Goal: Information Seeking & Learning: Learn about a topic

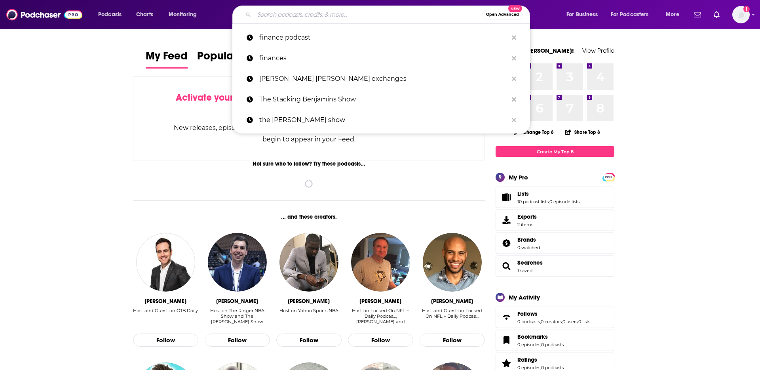
click at [347, 16] on input "Search podcasts, credits, & more..." at bounding box center [368, 14] width 228 height 13
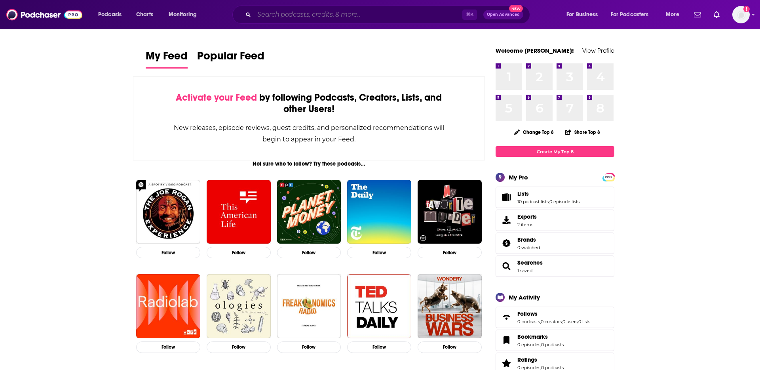
click at [348, 13] on input "Search podcasts, credits, & more..." at bounding box center [358, 14] width 208 height 13
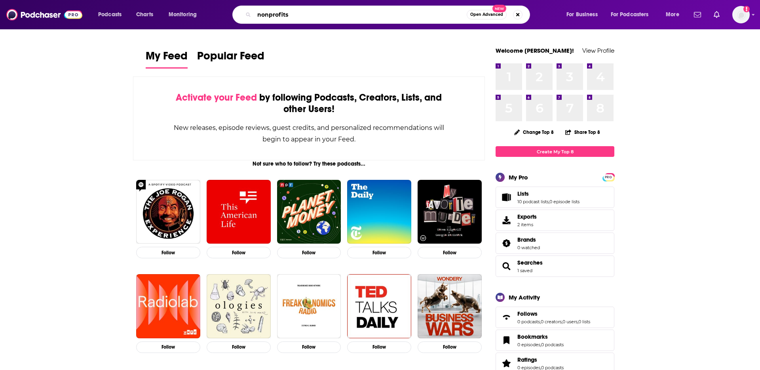
type input "nonprofits"
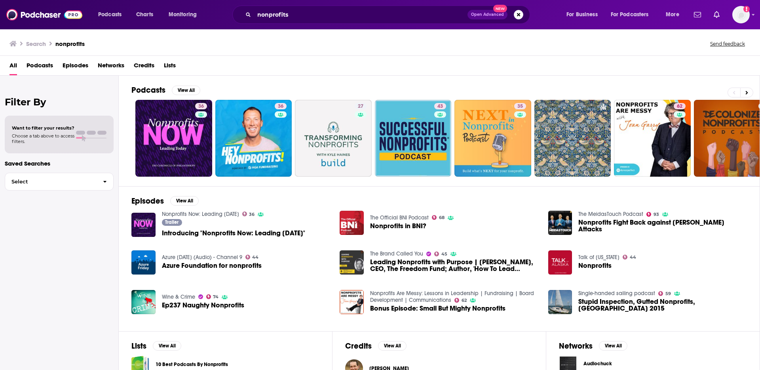
click at [42, 62] on span "Podcasts" at bounding box center [40, 67] width 27 height 16
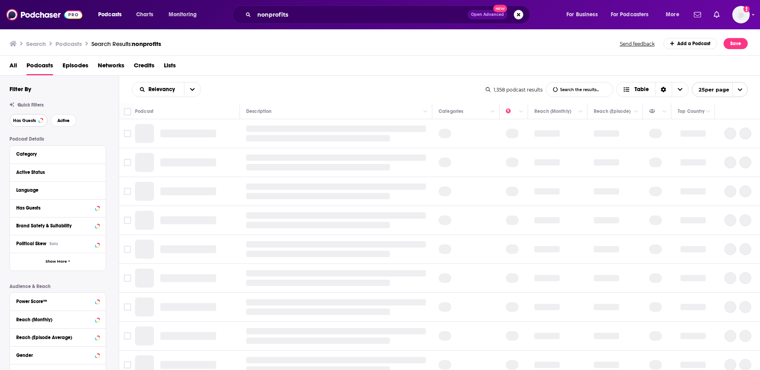
click at [30, 120] on span "Has Guests" at bounding box center [24, 120] width 23 height 4
click at [71, 123] on button "Active" at bounding box center [64, 120] width 26 height 13
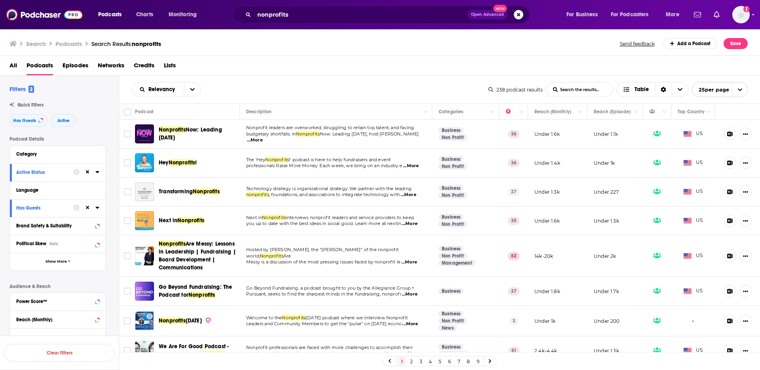
click at [263, 138] on span "...More" at bounding box center [255, 140] width 16 height 6
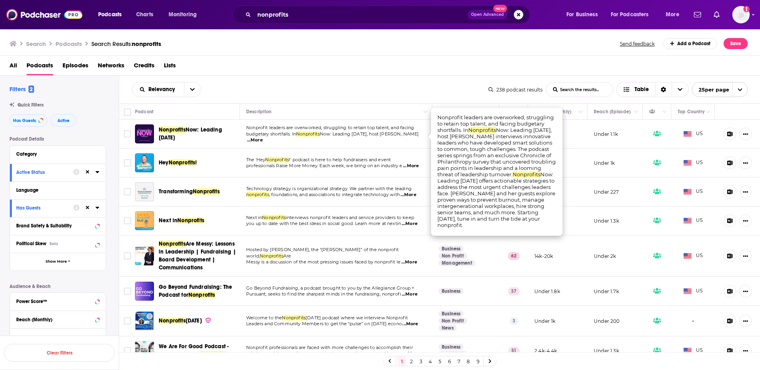
click at [224, 135] on span "Nonprofits Now: Leading [DATE]" at bounding box center [198, 134] width 78 height 16
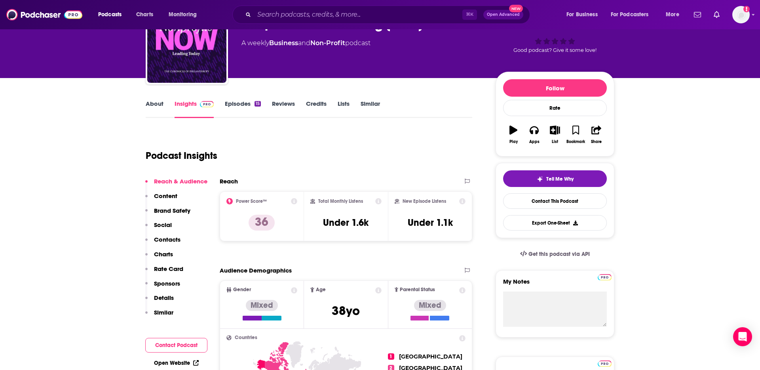
scroll to position [53, 0]
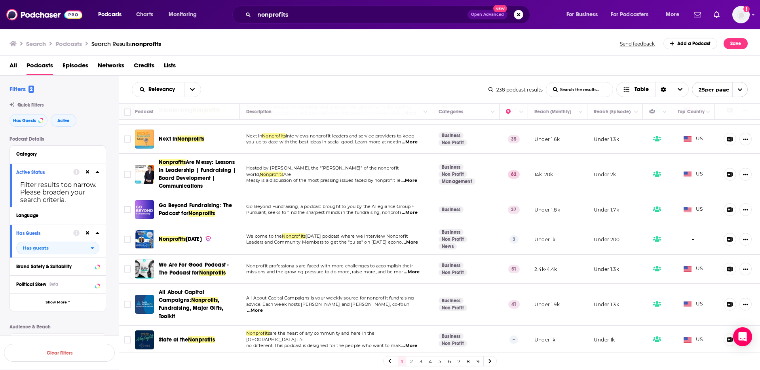
scroll to position [84, 0]
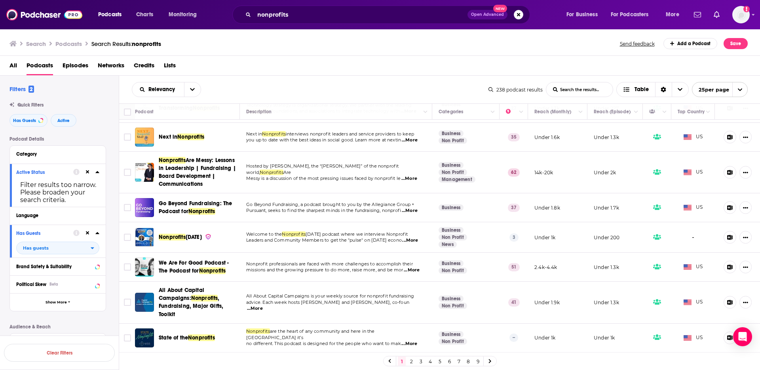
click at [415, 175] on span "...More" at bounding box center [409, 178] width 16 height 6
click at [387, 196] on td "Go Beyond Fundraising, a podcast brought to you by the Allegiance Group + Pursu…" at bounding box center [336, 207] width 192 height 29
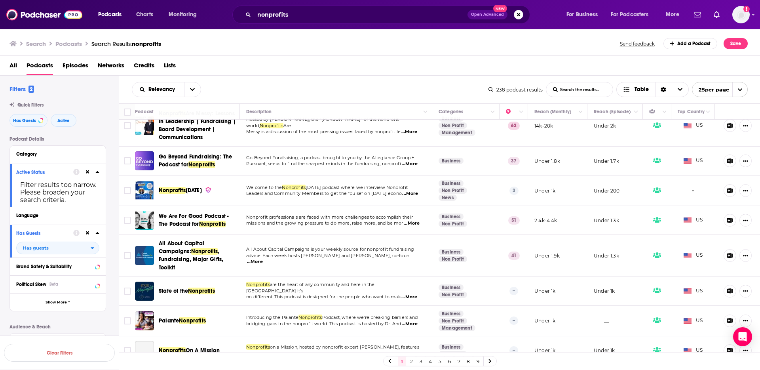
scroll to position [131, 0]
click at [418, 221] on span "...More" at bounding box center [412, 222] width 16 height 6
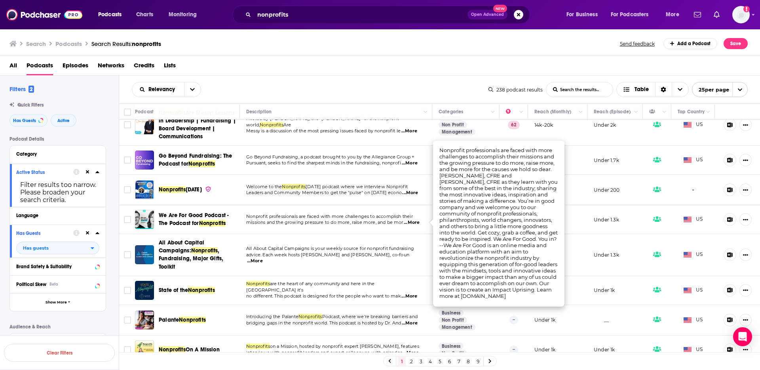
click at [375, 193] on span "Leaders and Community Members to get the "pulse" on [DATE] econo" at bounding box center [324, 193] width 156 height 6
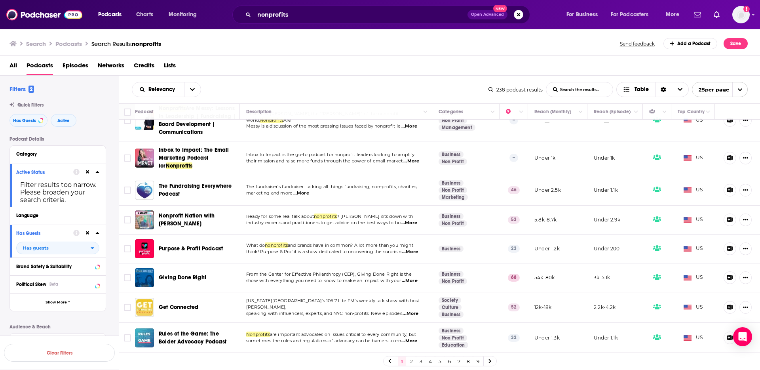
scroll to position [489, 0]
click at [417, 221] on span "...More" at bounding box center [409, 222] width 16 height 6
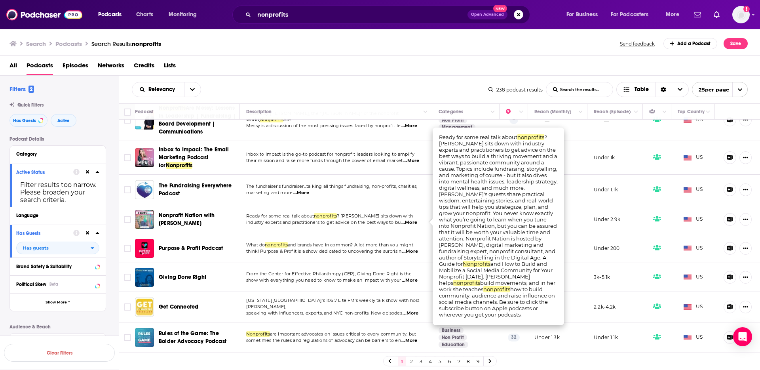
click at [319, 240] on td "What do nonprofits and brands have in common? A lot more than you might think! …" at bounding box center [336, 248] width 192 height 29
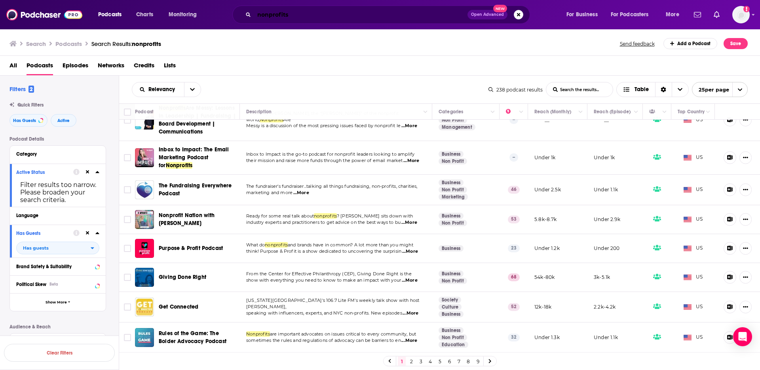
click at [365, 11] on input "nonprofits" at bounding box center [360, 14] width 213 height 13
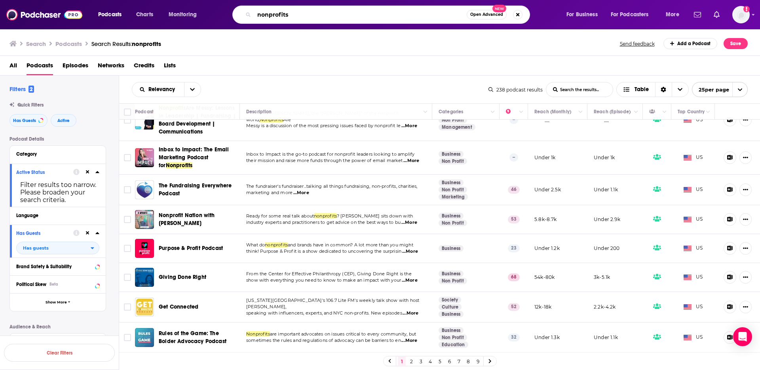
click at [365, 11] on input "nonprofits" at bounding box center [360, 14] width 213 height 13
type input "faith"
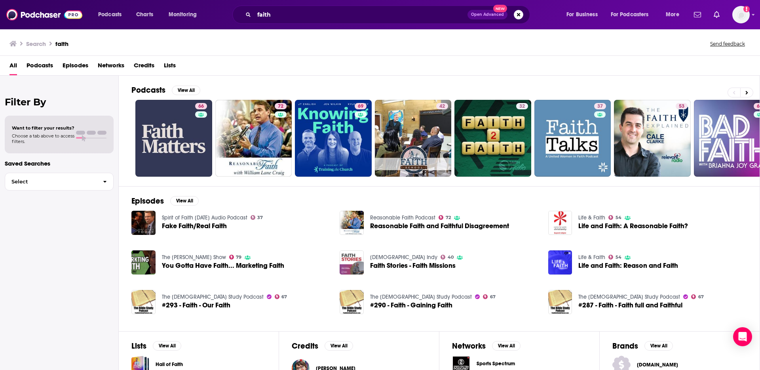
click at [45, 65] on span "Podcasts" at bounding box center [40, 67] width 27 height 16
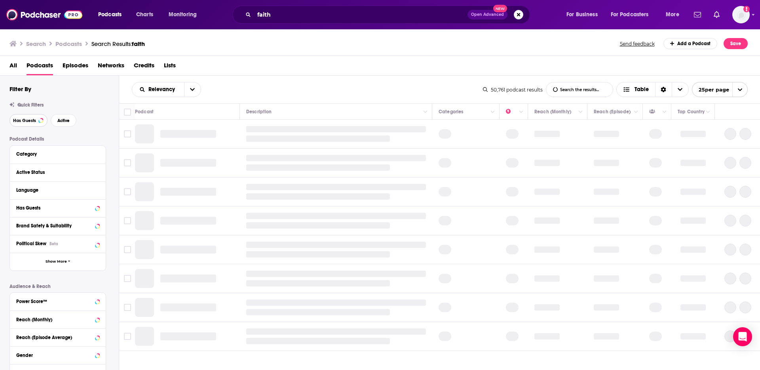
click at [25, 121] on span "Has Guests" at bounding box center [24, 120] width 23 height 4
click at [63, 120] on span "Active" at bounding box center [63, 120] width 12 height 4
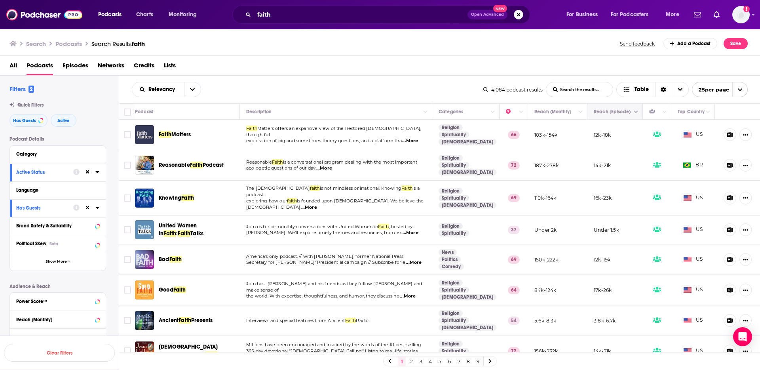
click at [611, 114] on icon "Move" at bounding box center [615, 112] width 10 height 10
click at [99, 189] on icon at bounding box center [97, 189] width 4 height 6
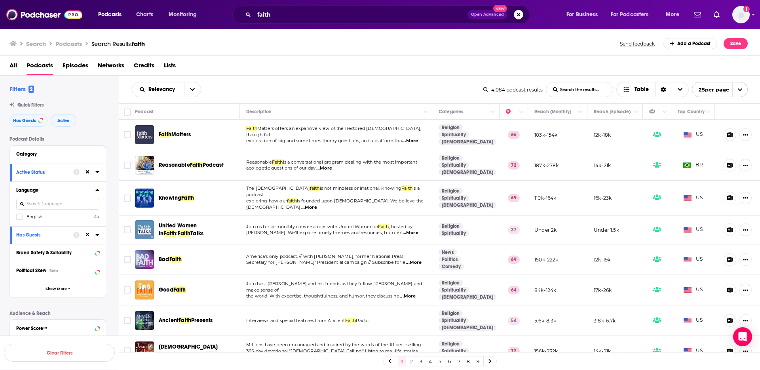
click at [67, 205] on input at bounding box center [57, 204] width 83 height 11
type input "engl"
click at [20, 217] on icon at bounding box center [19, 217] width 5 height 4
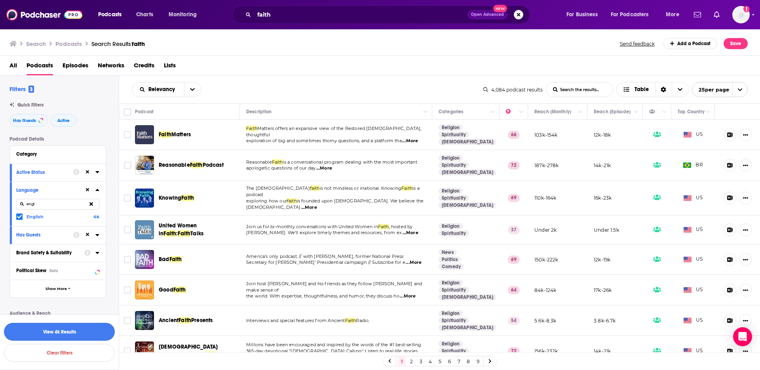
click at [68, 334] on button "View 4k Results" at bounding box center [59, 332] width 111 height 18
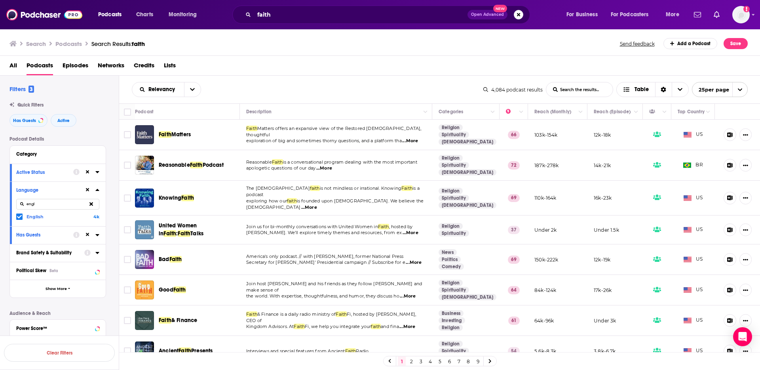
click at [325, 167] on span "...More" at bounding box center [324, 168] width 16 height 6
click at [327, 173] on td "Reasonable Faith is a conversational program dealing with the most important ap…" at bounding box center [336, 165] width 192 height 30
click at [416, 138] on span "...More" at bounding box center [410, 141] width 16 height 6
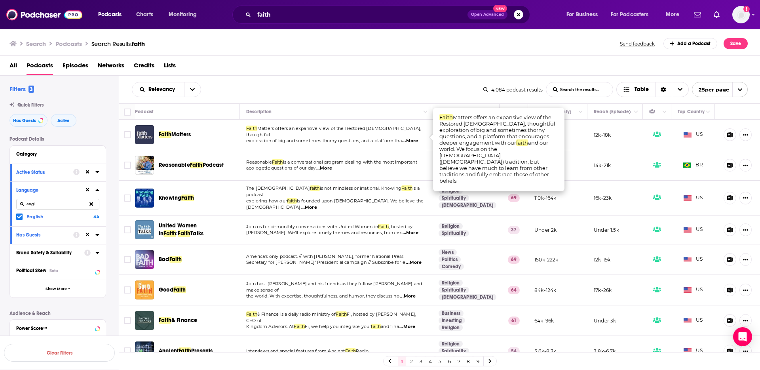
click at [416, 138] on span "...More" at bounding box center [410, 141] width 16 height 6
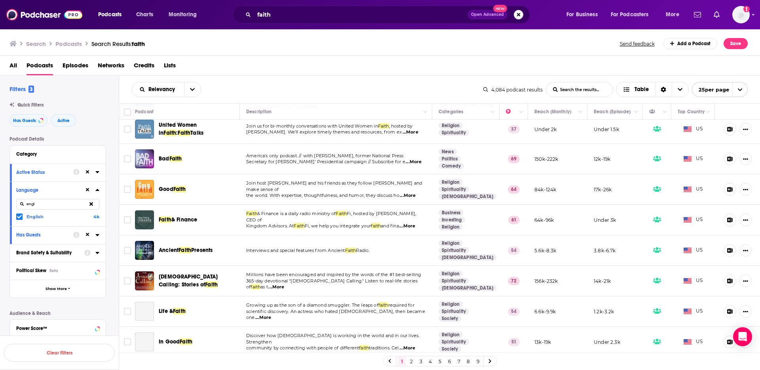
scroll to position [105, 0]
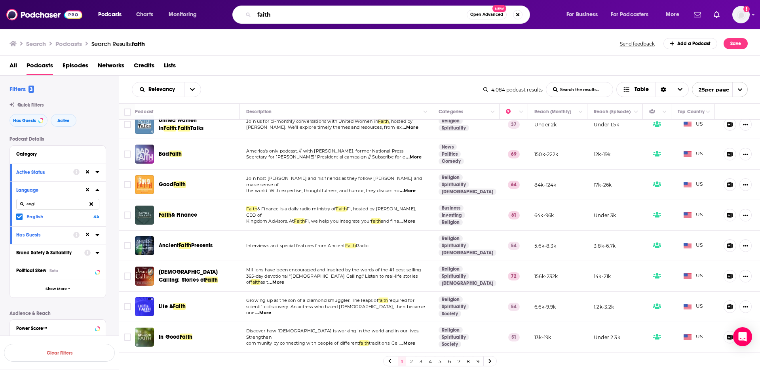
click at [283, 13] on input "faith" at bounding box center [360, 14] width 213 height 13
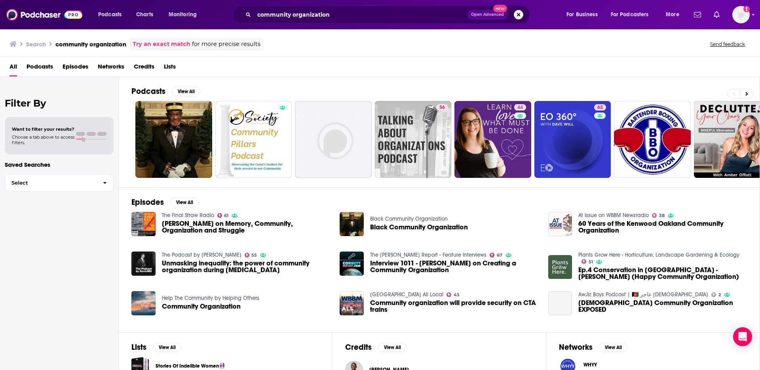
click at [44, 66] on span "Podcasts" at bounding box center [40, 68] width 27 height 16
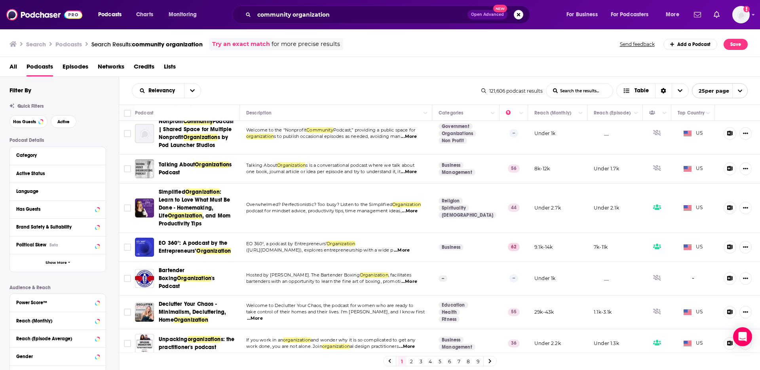
scroll to position [80, 0]
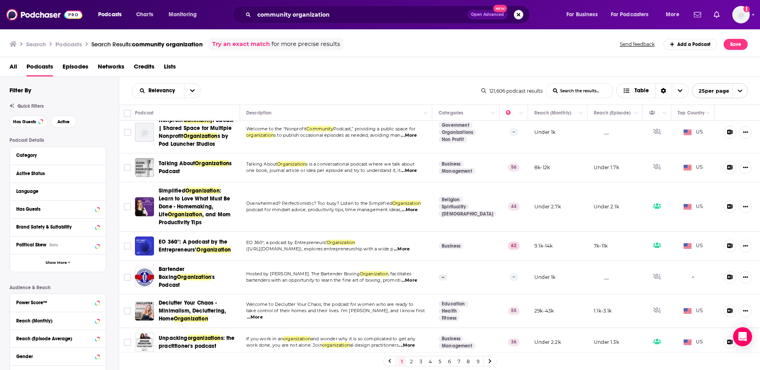
click at [412, 174] on span "...More" at bounding box center [409, 170] width 16 height 6
click at [401, 151] on td "Welcome to the “Nonprofit Community Podcast,” providing a public space for orga…" at bounding box center [336, 133] width 192 height 42
drag, startPoint x: 34, startPoint y: 122, endPoint x: 68, endPoint y: 125, distance: 34.2
click at [36, 122] on button "Has Guests" at bounding box center [29, 121] width 38 height 13
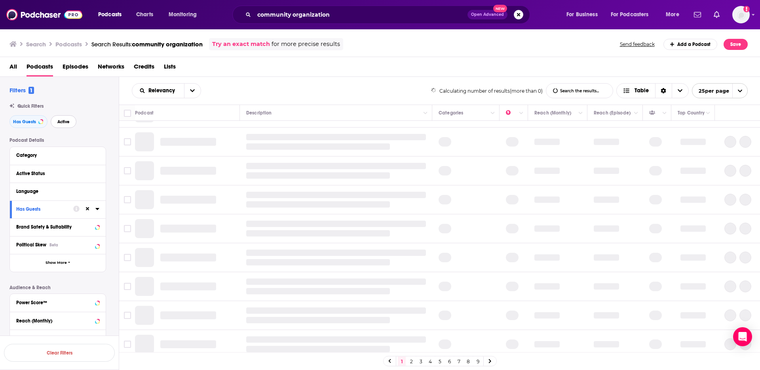
click at [68, 125] on button "Active" at bounding box center [64, 121] width 26 height 13
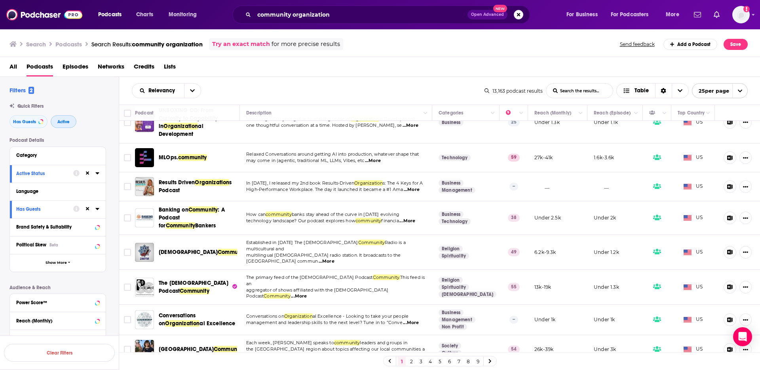
scroll to position [591, 0]
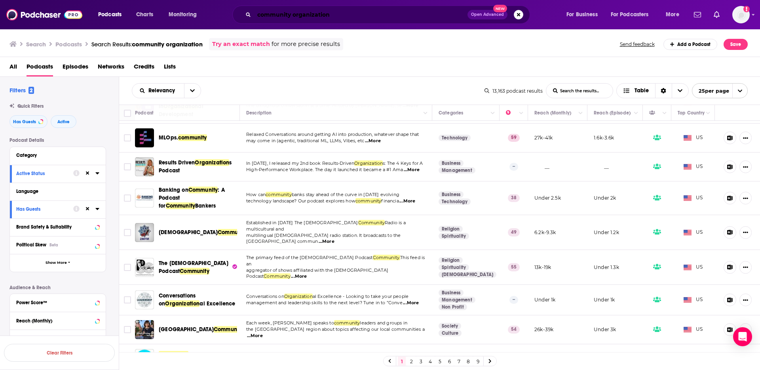
click at [299, 15] on input "community organization" at bounding box center [360, 14] width 213 height 13
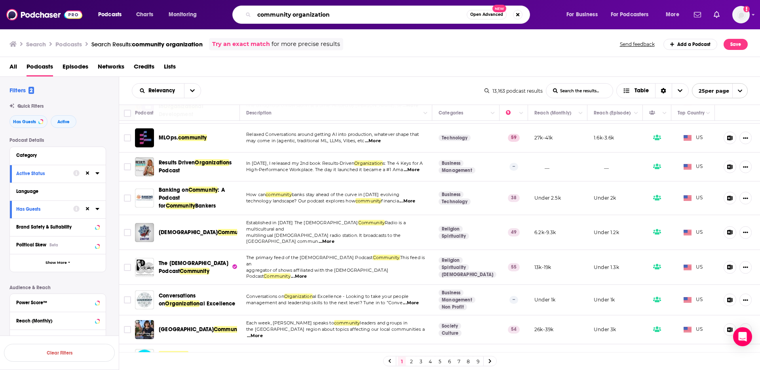
click at [299, 15] on input "community organization" at bounding box center [360, 14] width 213 height 13
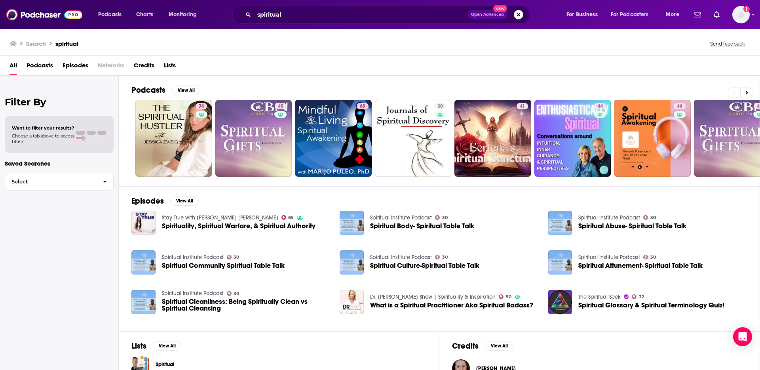
click at [46, 64] on span "Podcasts" at bounding box center [40, 67] width 27 height 16
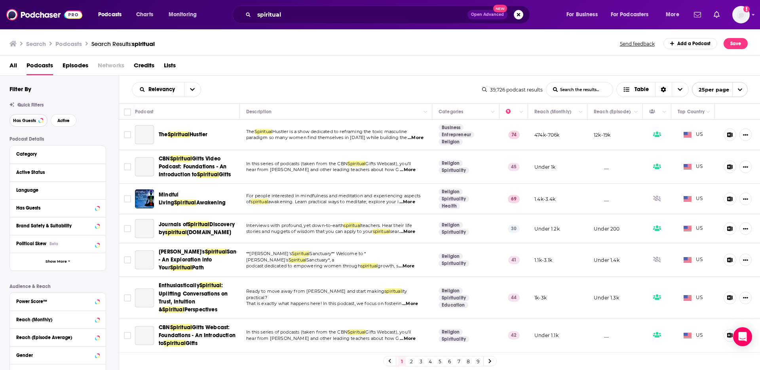
click at [31, 116] on button "Has Guests" at bounding box center [29, 120] width 38 height 13
click at [66, 120] on span "Active" at bounding box center [63, 120] width 12 height 4
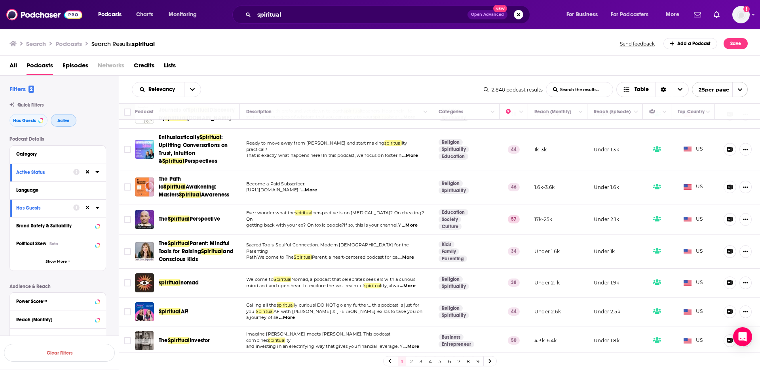
scroll to position [51, 0]
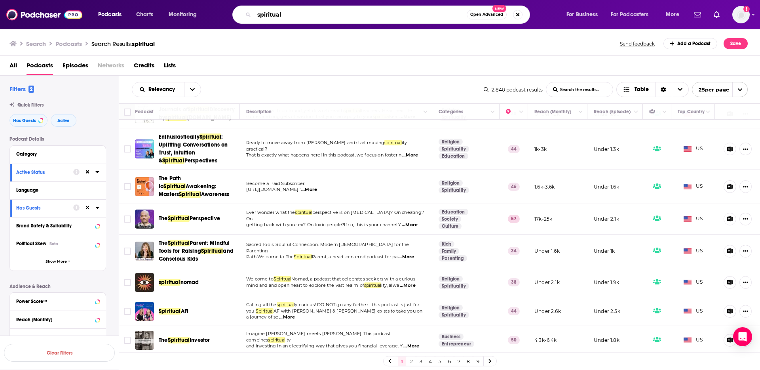
click at [288, 13] on input "spiritual" at bounding box center [360, 14] width 213 height 13
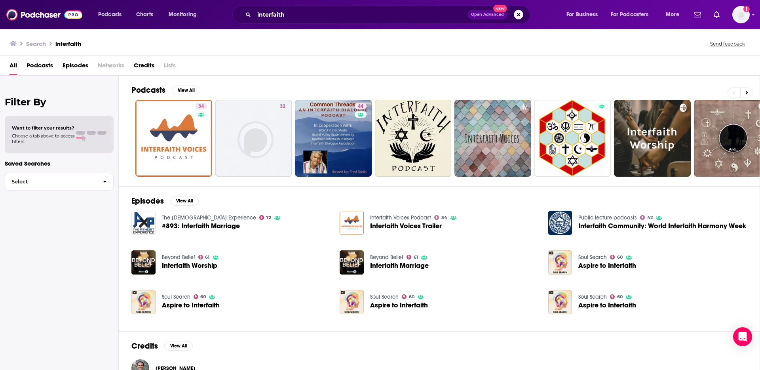
click at [36, 64] on span "Podcasts" at bounding box center [40, 67] width 27 height 16
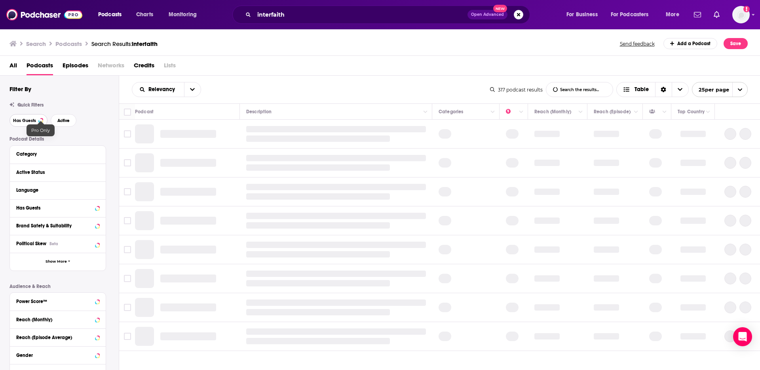
drag, startPoint x: 39, startPoint y: 120, endPoint x: 78, endPoint y: 116, distance: 39.1
click at [39, 120] on div at bounding box center [40, 120] width 3 height 3
click at [72, 118] on button "Active" at bounding box center [64, 120] width 26 height 13
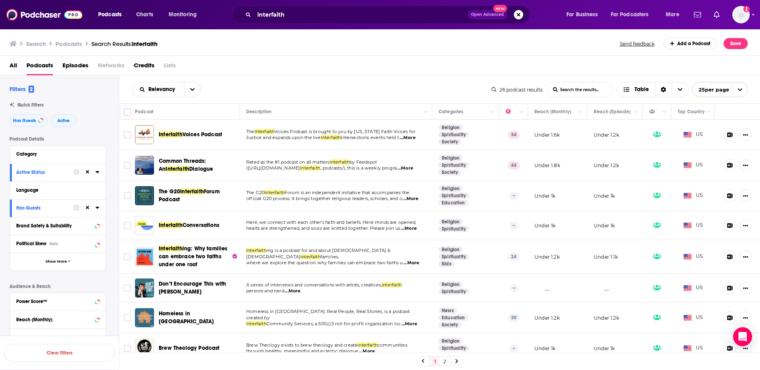
click at [413, 135] on span "...More" at bounding box center [408, 138] width 16 height 6
click at [388, 79] on div "Relevancy List Search Input Search the results... Table 26 podcast results List…" at bounding box center [439, 90] width 641 height 28
click at [414, 227] on span "...More" at bounding box center [409, 228] width 16 height 6
click at [374, 222] on span "Here, we connect with each other's faith and beliefs. Here minds are opened," at bounding box center [331, 222] width 170 height 6
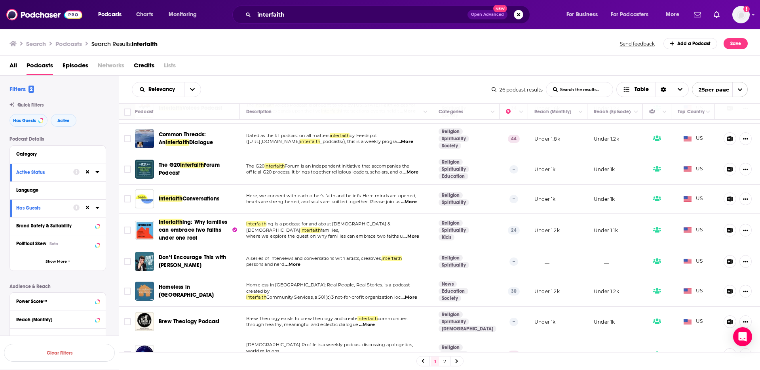
scroll to position [23, 0]
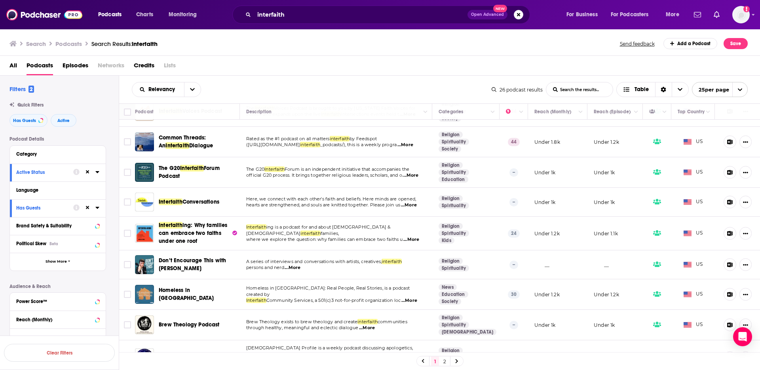
click at [409, 204] on span "...More" at bounding box center [409, 205] width 16 height 6
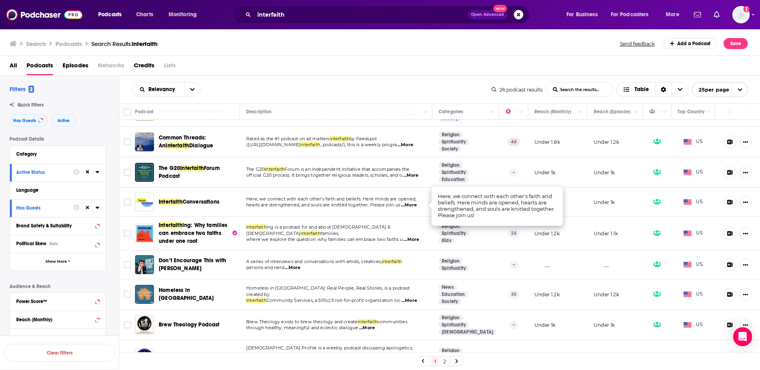
click at [409, 204] on span "...More" at bounding box center [409, 205] width 16 height 6
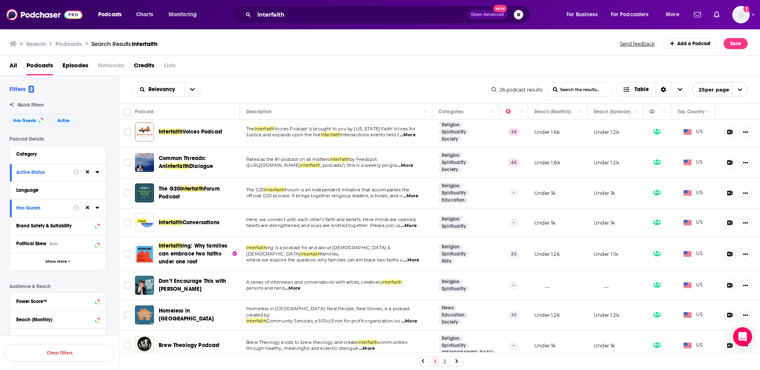
scroll to position [0, 0]
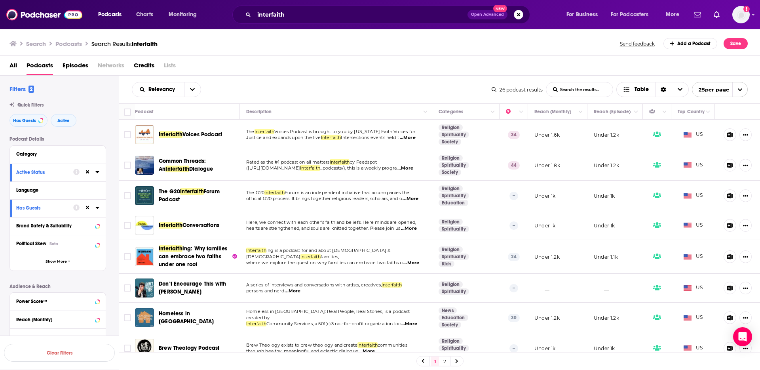
click at [413, 167] on span "...More" at bounding box center [406, 168] width 16 height 6
click at [462, 91] on div "Relevancy List Search Input Search the results... Table" at bounding box center [312, 89] width 360 height 15
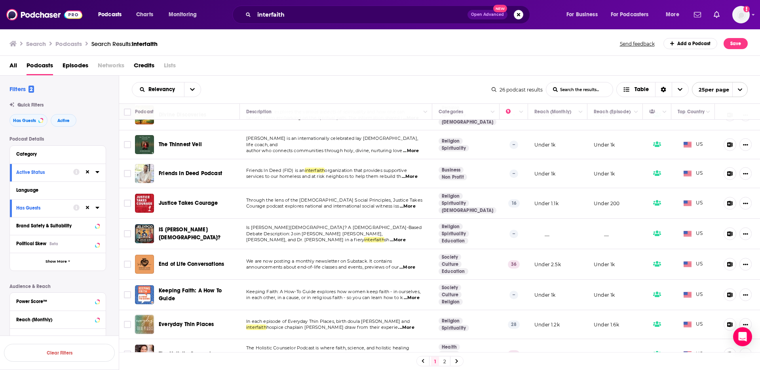
scroll to position [519, 0]
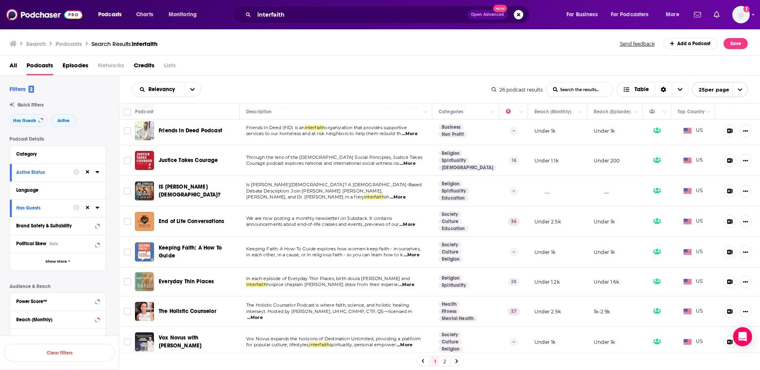
click at [446, 362] on link "2" at bounding box center [445, 361] width 8 height 10
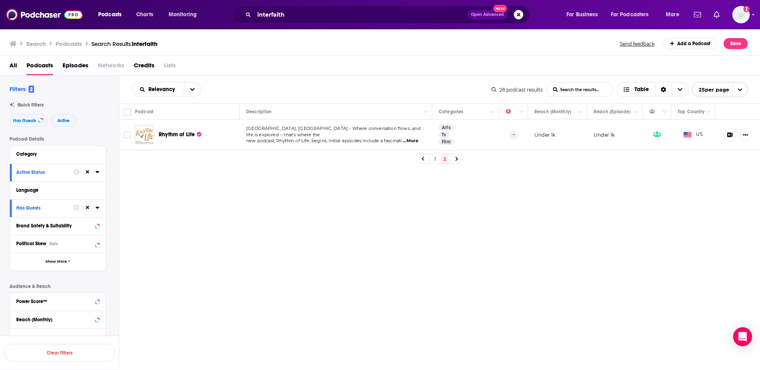
click at [419, 139] on span "...More" at bounding box center [411, 141] width 16 height 6
click at [384, 55] on div "Search Podcasts Search Results: interfaith Send feedback Add a Podcast Save" at bounding box center [380, 42] width 761 height 27
click at [269, 13] on input "interfaith" at bounding box center [360, 14] width 213 height 13
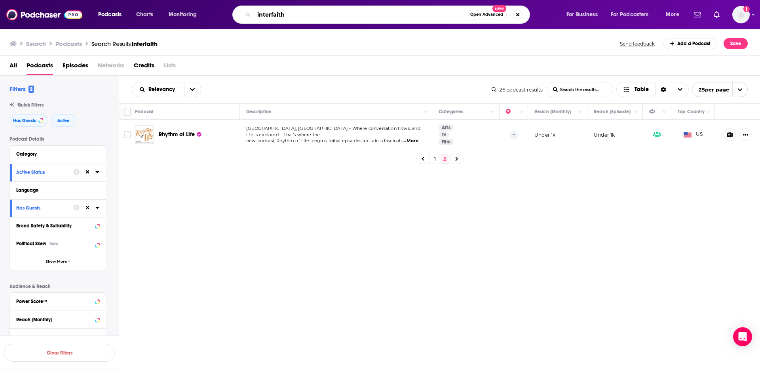
click at [269, 13] on input "interfaith" at bounding box center [360, 14] width 213 height 13
paste input "multi"
type input "multifaith"
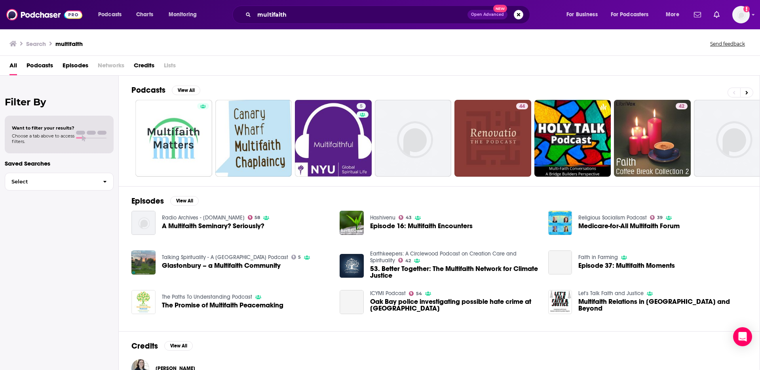
click at [43, 63] on span "Podcasts" at bounding box center [40, 67] width 27 height 16
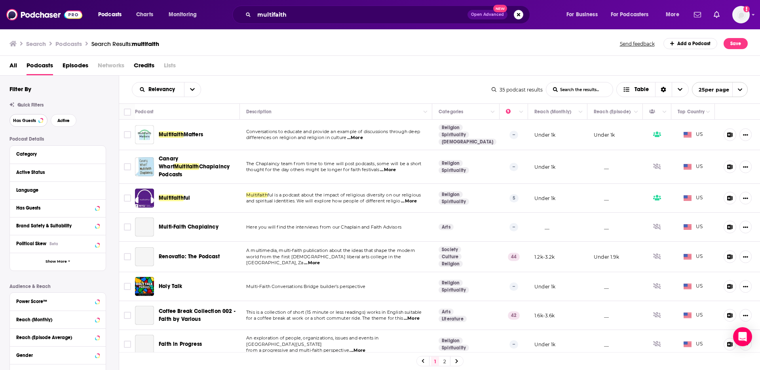
click at [34, 117] on button "Has Guests" at bounding box center [29, 120] width 38 height 13
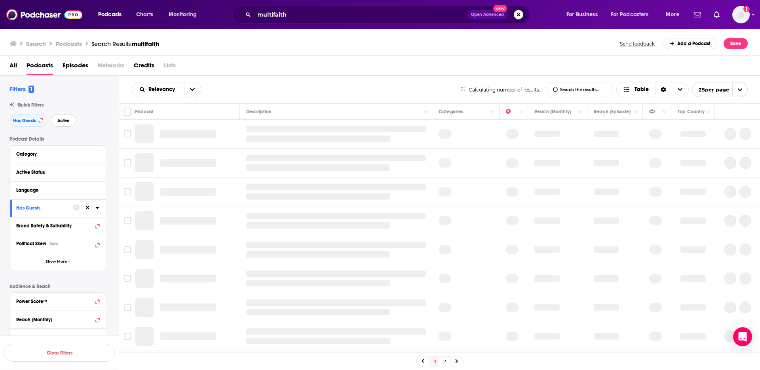
click at [66, 118] on span "Active" at bounding box center [63, 120] width 12 height 4
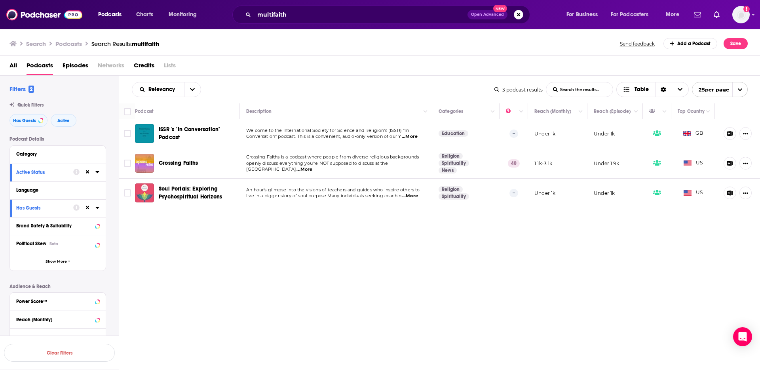
click at [183, 164] on div "Podcasts Charts Monitoring multifaith Open Advanced New For Business For Podcas…" at bounding box center [380, 185] width 760 height 370
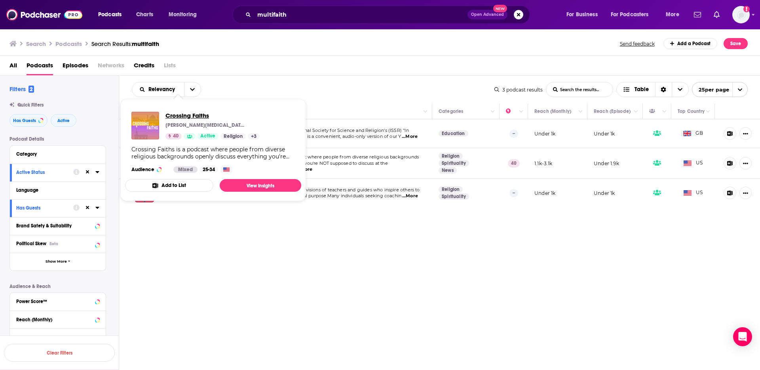
click at [188, 115] on span "Crossing Faiths" at bounding box center [213, 116] width 94 height 8
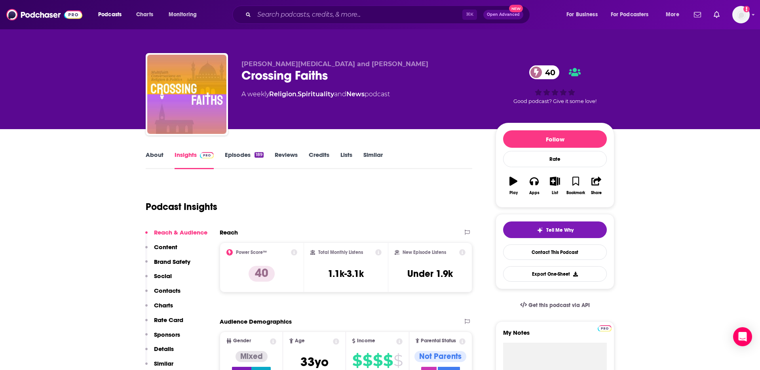
click at [238, 155] on link "Episodes 189" at bounding box center [244, 160] width 39 height 18
